Goal: Check status: Check status

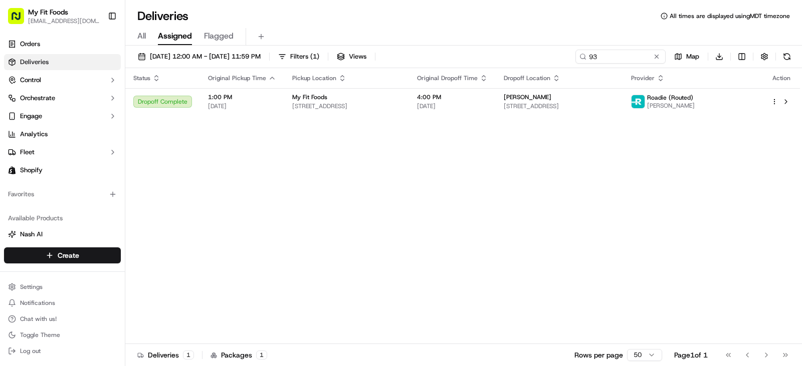
type input "9"
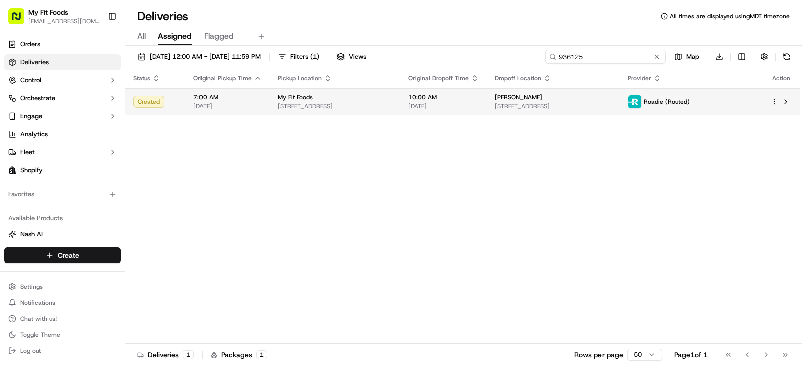
type input "936125"
click at [201, 105] on span "[DATE]" at bounding box center [227, 106] width 68 height 8
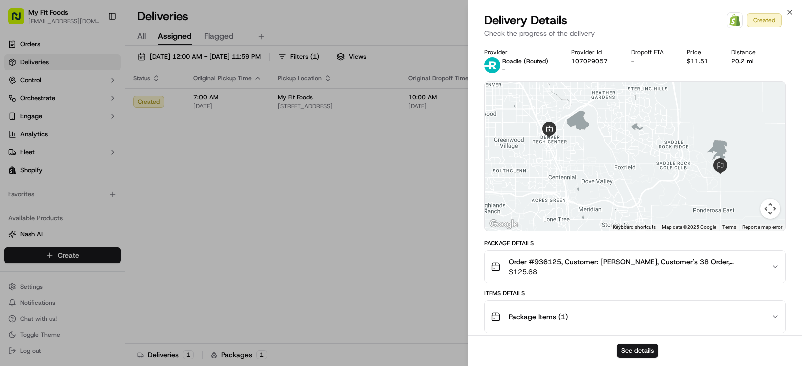
scroll to position [140, 0]
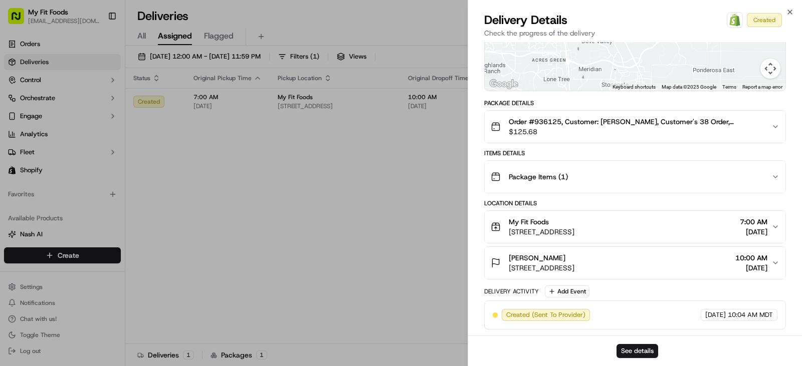
click at [587, 121] on span "Order #936125, Customer: [PERSON_NAME], Customer's 38 Order, [US_STATE], Next D…" at bounding box center [636, 122] width 255 height 10
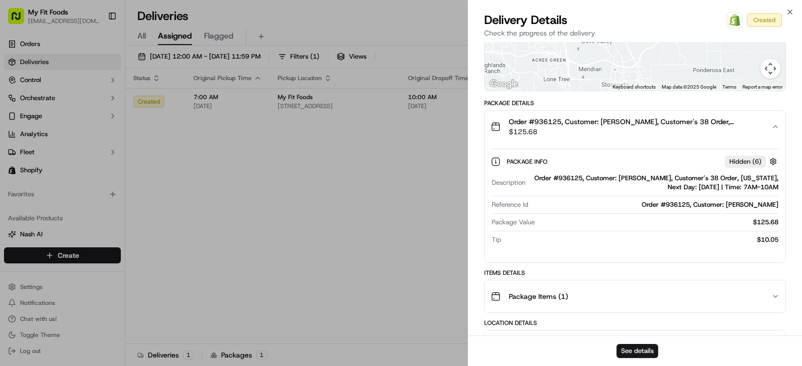
scroll to position [260, 0]
